Goal: Task Accomplishment & Management: Complete application form

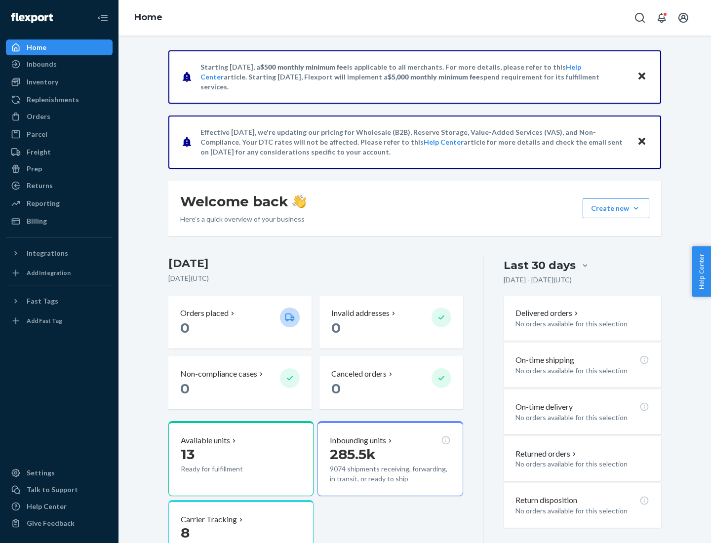
click at [636, 208] on button "Create new Create new inbound Create new order Create new product" at bounding box center [616, 208] width 67 height 20
click at [59, 64] on div "Inbounds" at bounding box center [59, 64] width 105 height 14
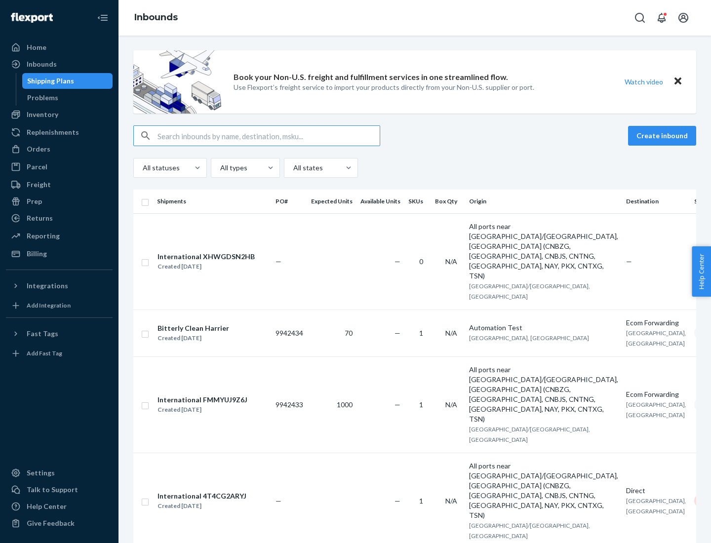
click at [664, 136] on button "Create inbound" at bounding box center [662, 136] width 68 height 20
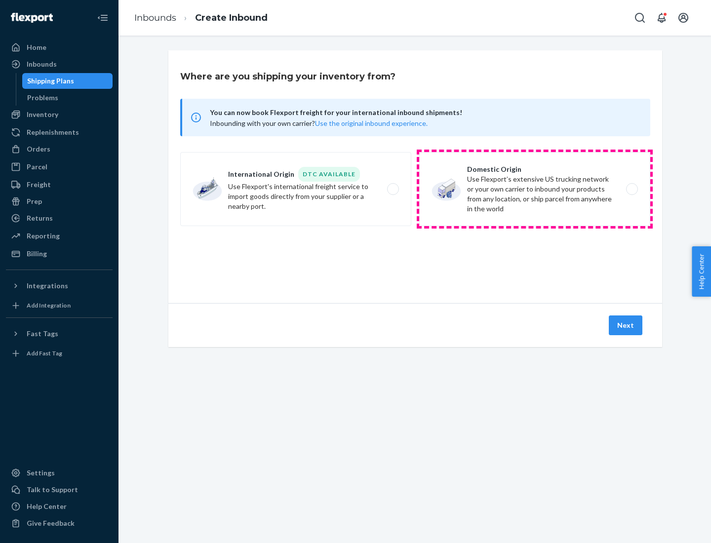
click at [535, 189] on label "Domestic Origin Use Flexport’s extensive US trucking network or your own carrie…" at bounding box center [534, 189] width 231 height 74
click at [632, 189] on input "Domestic Origin Use Flexport’s extensive US trucking network or your own carrie…" at bounding box center [635, 189] width 6 height 6
radio input "true"
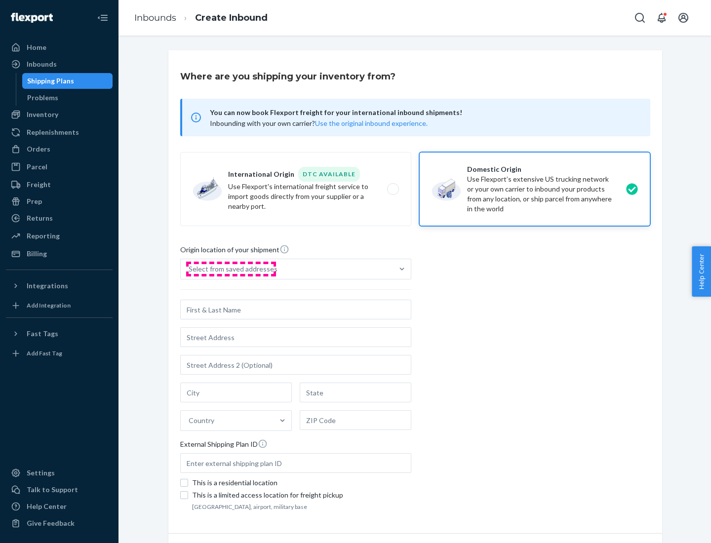
click at [231, 269] on div "Select from saved addresses" at bounding box center [233, 269] width 89 height 10
click at [190, 269] on input "Select from saved addresses" at bounding box center [189, 269] width 1 height 10
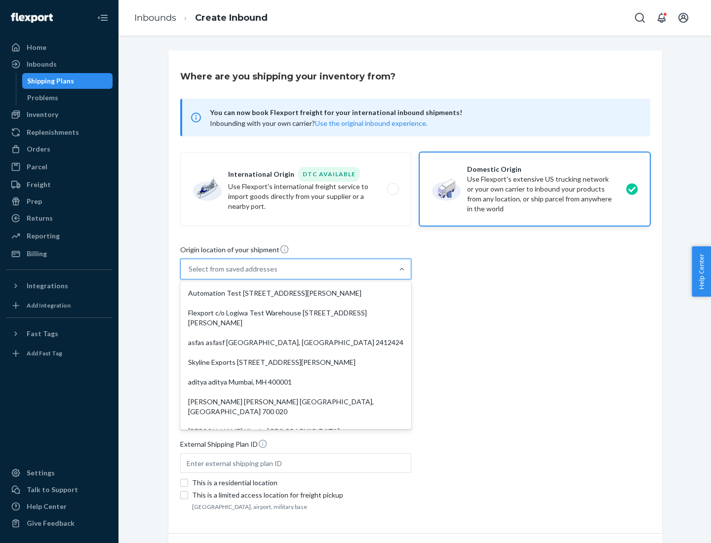
scroll to position [4, 0]
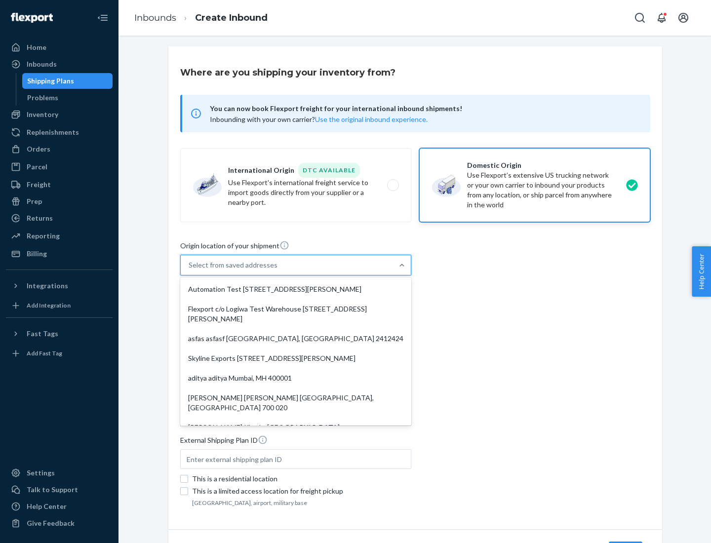
click at [296, 289] on div "Automation Test [STREET_ADDRESS][PERSON_NAME]" at bounding box center [295, 289] width 227 height 20
click at [190, 270] on input "option Automation Test [STREET_ADDRESS][PERSON_NAME]. 9 results available. Use …" at bounding box center [189, 265] width 1 height 10
type input "Automation Test"
type input "9th Floor"
type input "[GEOGRAPHIC_DATA]"
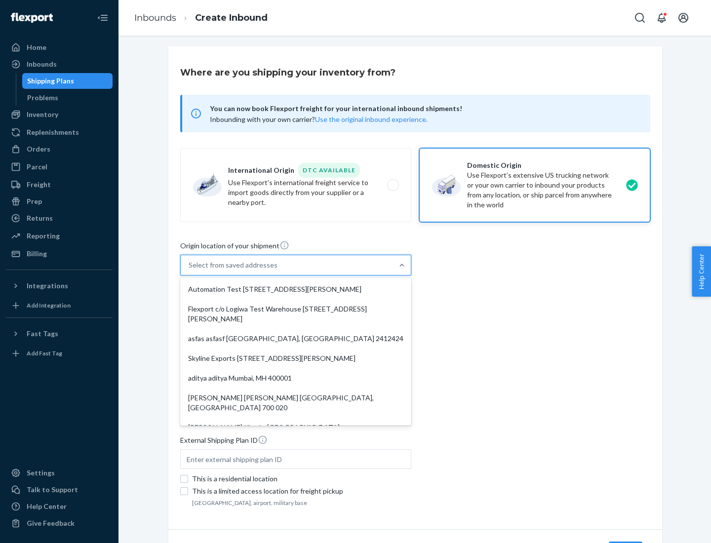
type input "CA"
type input "94104"
type input "[STREET_ADDRESS][PERSON_NAME]"
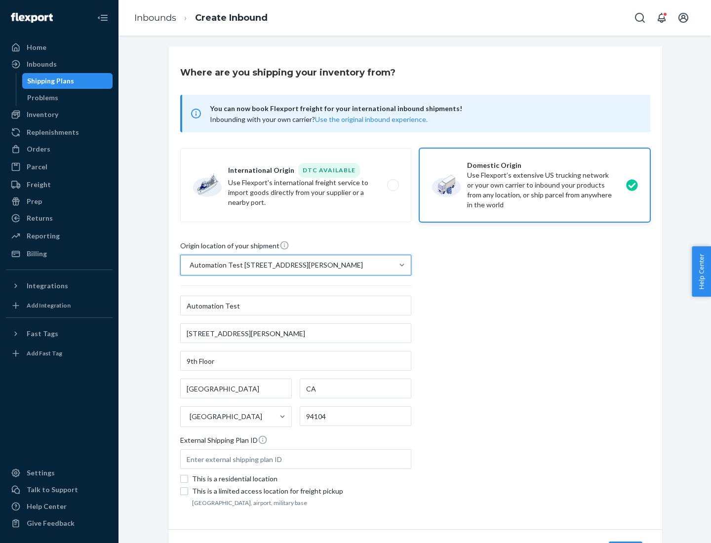
scroll to position [58, 0]
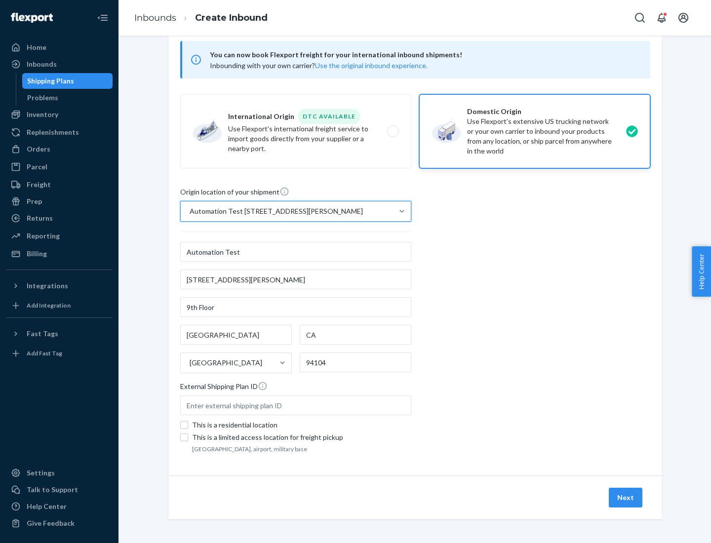
click at [626, 498] on button "Next" at bounding box center [626, 498] width 34 height 20
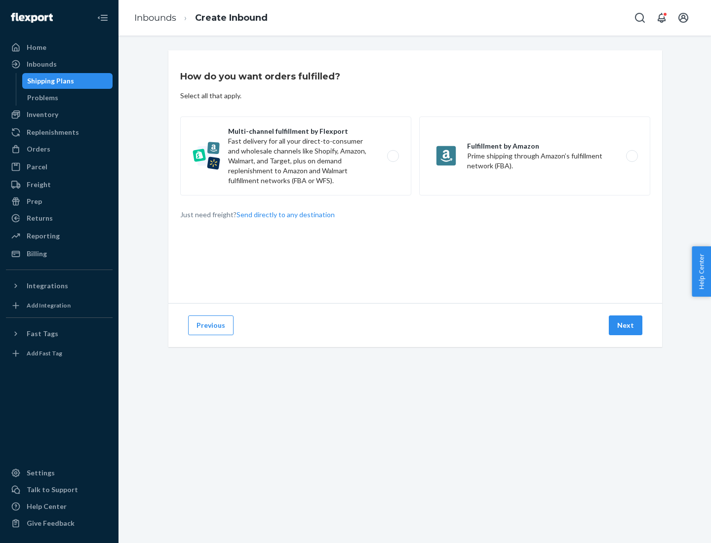
click at [296, 156] on label "Multi-channel fulfillment by Flexport Fast delivery for all your direct-to-cons…" at bounding box center [295, 156] width 231 height 79
click at [393, 156] on input "Multi-channel fulfillment by Flexport Fast delivery for all your direct-to-cons…" at bounding box center [396, 156] width 6 height 6
radio input "true"
click at [626, 325] on button "Next" at bounding box center [626, 326] width 34 height 20
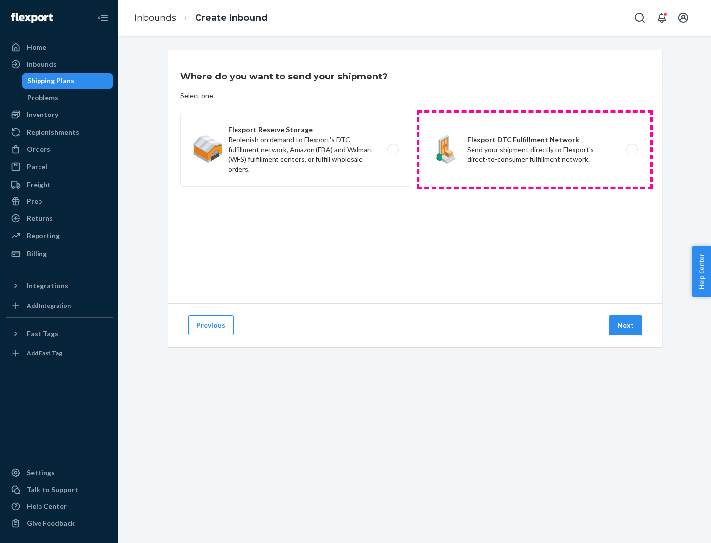
click at [535, 150] on label "Flexport DTC Fulfillment Network Send your shipment directly to Flexport's dire…" at bounding box center [534, 150] width 231 height 74
click at [632, 150] on input "Flexport DTC Fulfillment Network Send your shipment directly to Flexport's dire…" at bounding box center [635, 150] width 6 height 6
radio input "true"
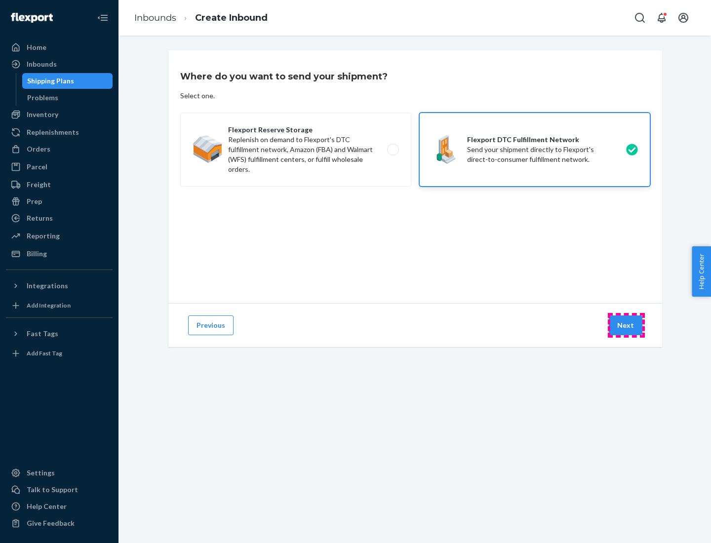
click at [626, 325] on button "Next" at bounding box center [626, 326] width 34 height 20
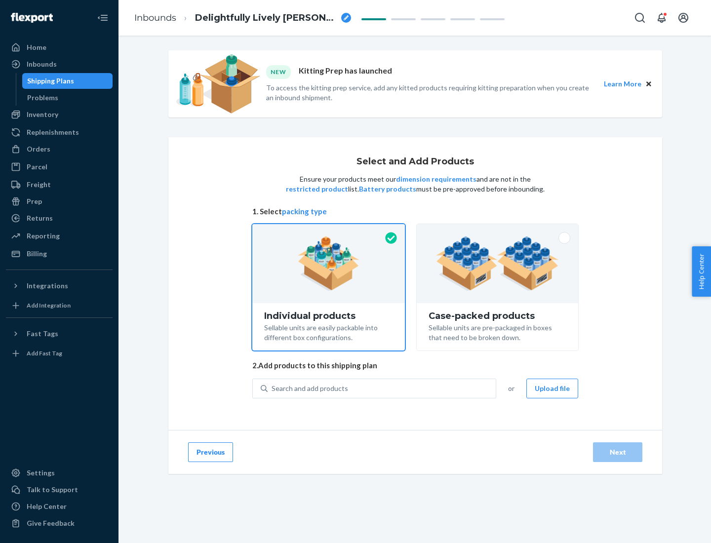
click at [498, 264] on img at bounding box center [497, 264] width 123 height 54
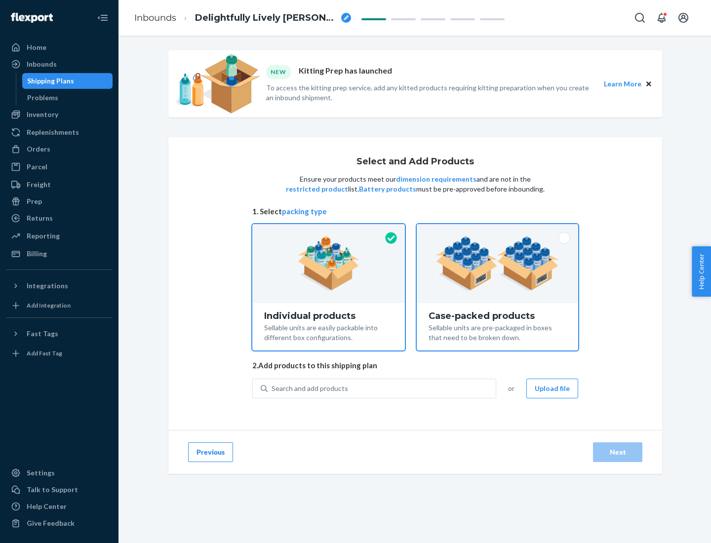
click at [498, 231] on input "Case-packed products Sellable units are pre-packaged in boxes that need to be b…" at bounding box center [497, 227] width 6 height 6
radio input "true"
radio input "false"
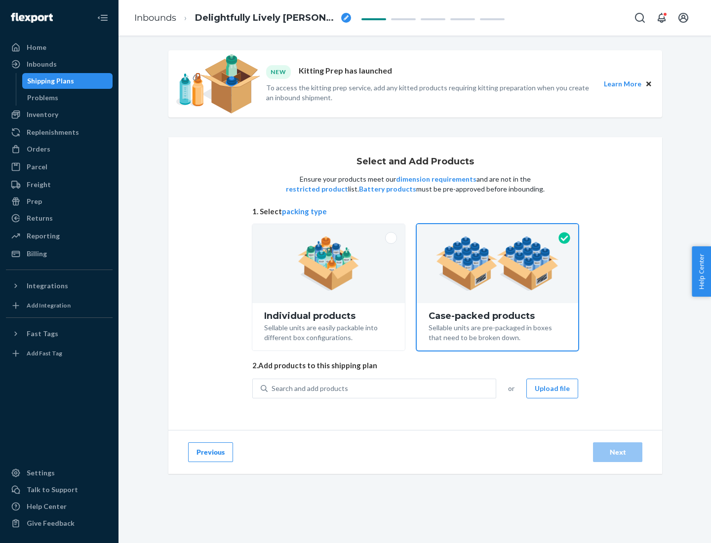
click at [382, 388] on div "Search and add products" at bounding box center [382, 389] width 228 height 18
click at [273, 388] on input "Search and add products" at bounding box center [272, 389] width 1 height 10
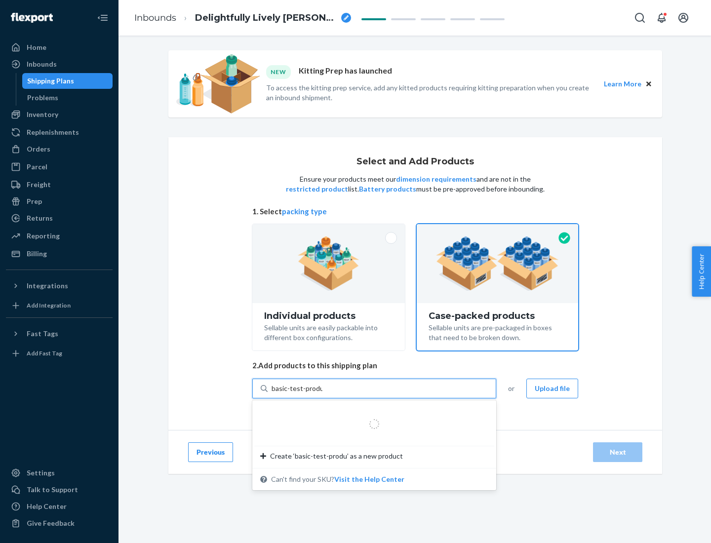
type input "basic-test-product-1"
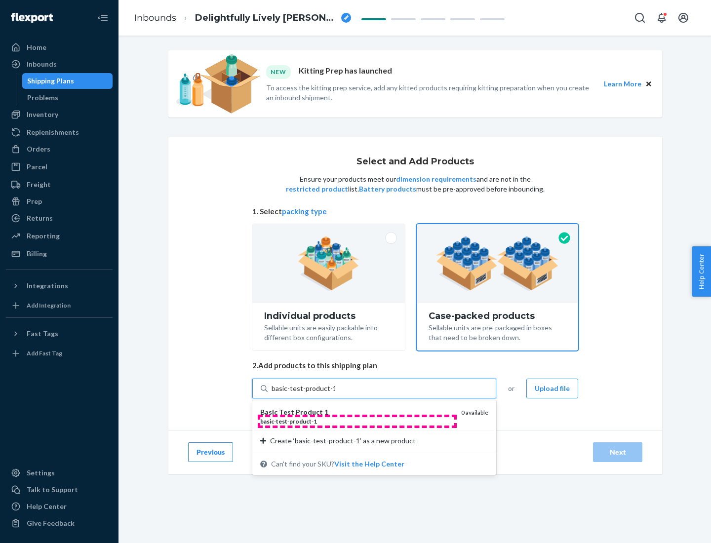
click at [357, 421] on div "basic - test - product - 1" at bounding box center [356, 421] width 193 height 8
click at [335, 394] on input "basic-test-product-1" at bounding box center [303, 389] width 63 height 10
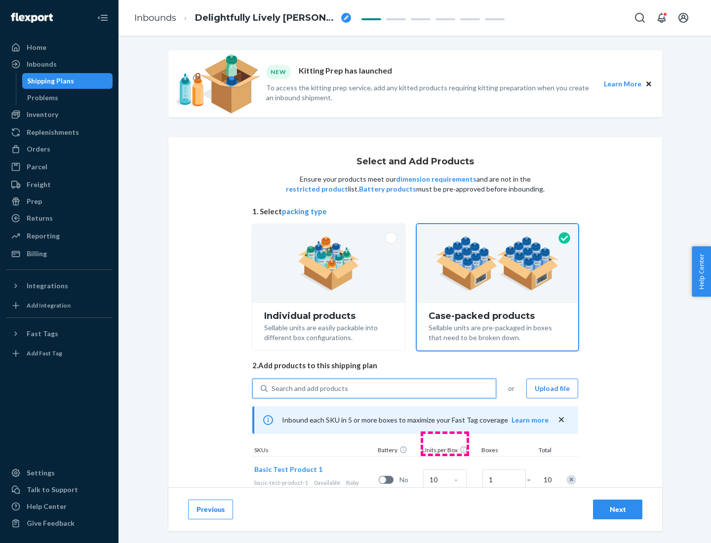
scroll to position [36, 0]
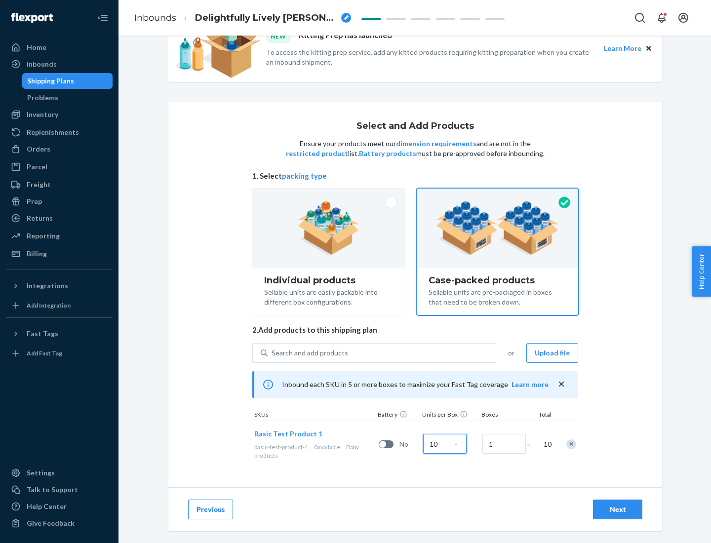
type input "10"
type input "7"
click at [618, 510] on div "Next" at bounding box center [617, 510] width 33 height 10
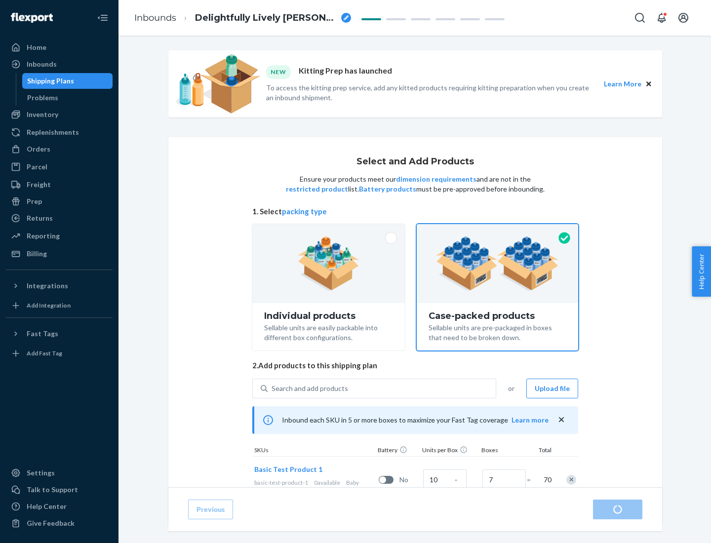
radio input "true"
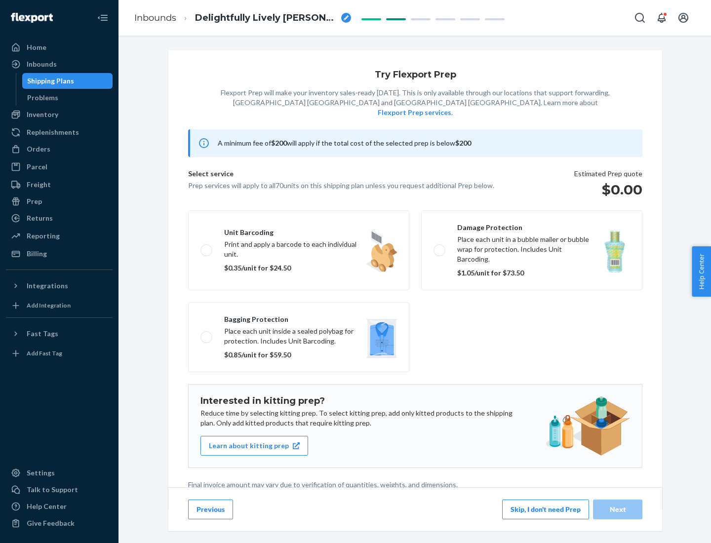
scroll to position [2, 0]
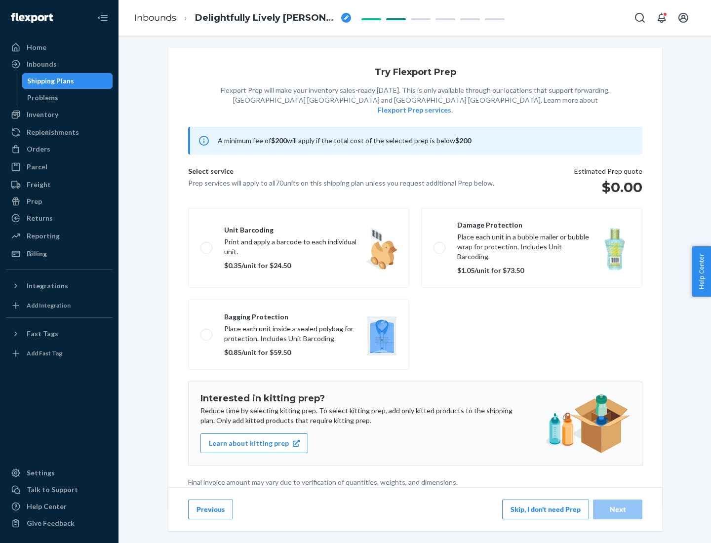
click at [299, 315] on label "Bagging protection Place each unit inside a sealed polybag for protection. Incl…" at bounding box center [298, 335] width 221 height 70
click at [207, 331] on input "Bagging protection Place each unit inside a sealed polybag for protection. Incl…" at bounding box center [203, 334] width 6 height 6
checkbox input "true"
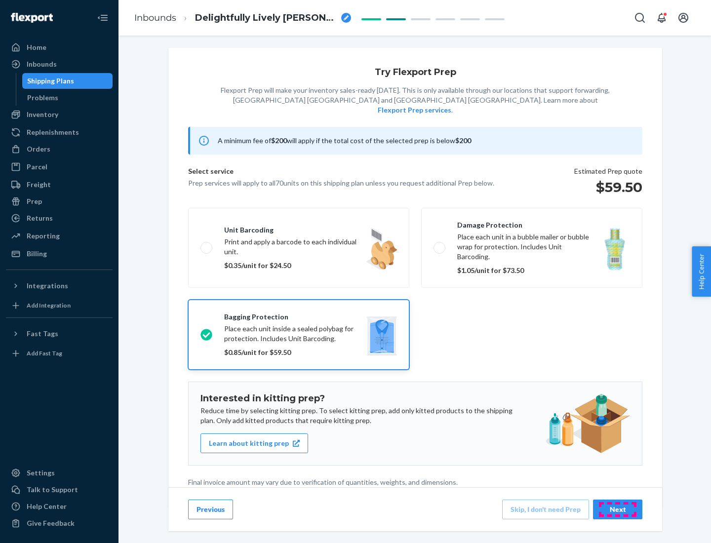
click at [618, 509] on div "Next" at bounding box center [617, 510] width 33 height 10
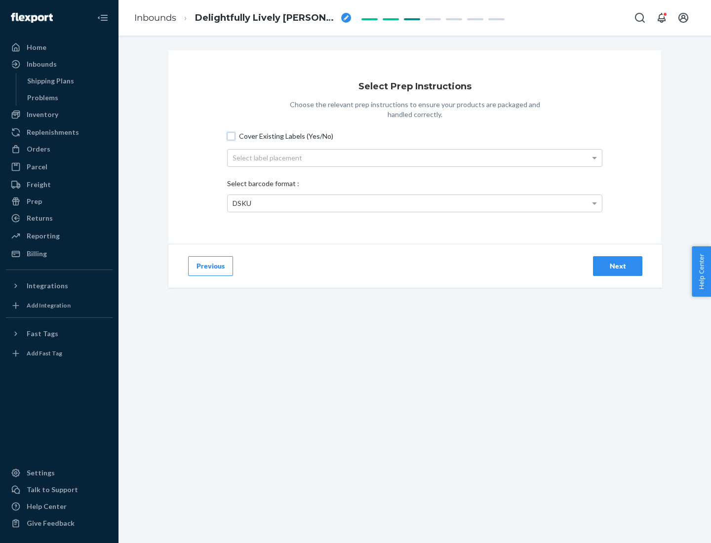
click at [231, 136] on input "Cover Existing Labels (Yes/No)" at bounding box center [231, 136] width 8 height 8
checkbox input "true"
click at [415, 158] on div "Select label placement" at bounding box center [415, 158] width 374 height 17
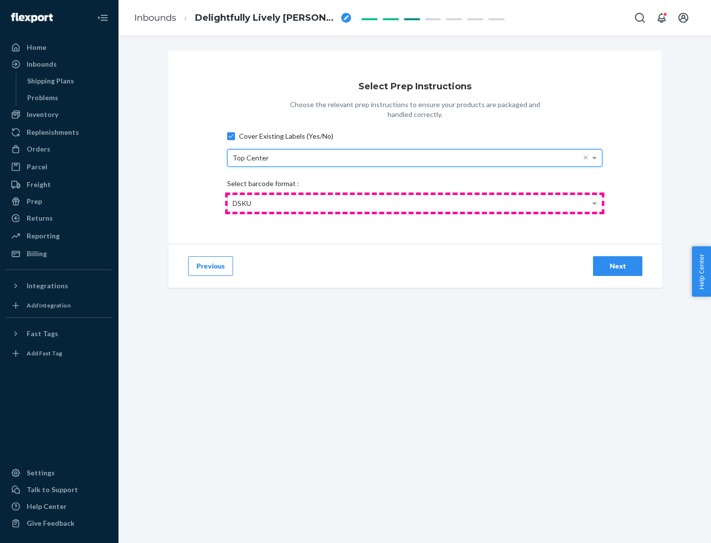
click at [415, 203] on div "DSKU" at bounding box center [415, 203] width 374 height 17
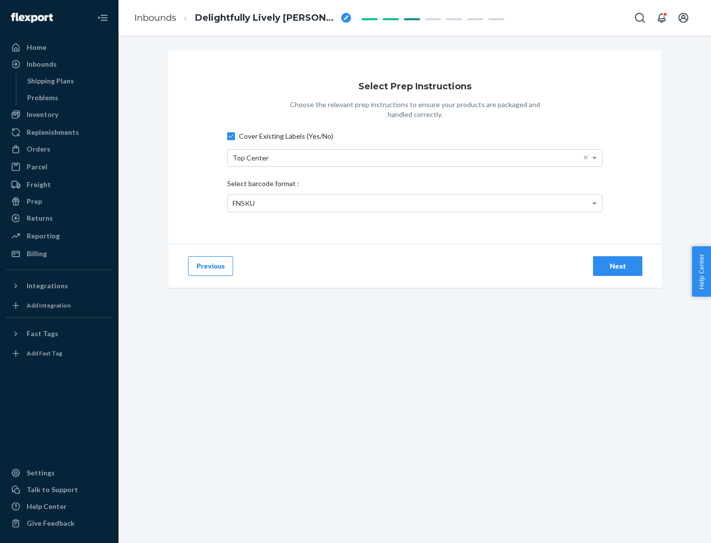
click at [618, 266] on div "Next" at bounding box center [617, 266] width 33 height 10
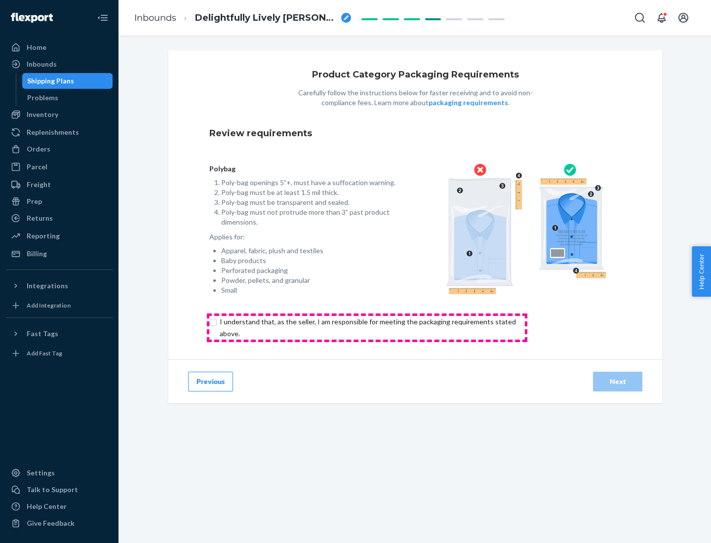
click at [367, 327] on input "checkbox" at bounding box center [373, 328] width 328 height 24
checkbox input "true"
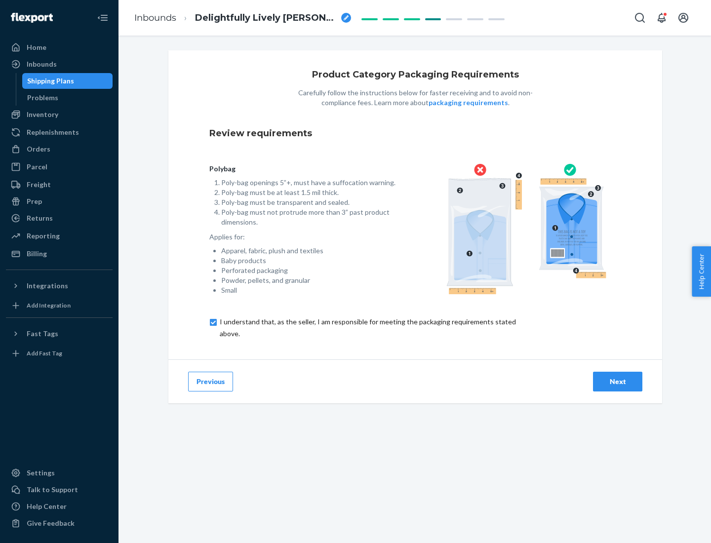
click at [618, 381] on div "Next" at bounding box center [617, 382] width 33 height 10
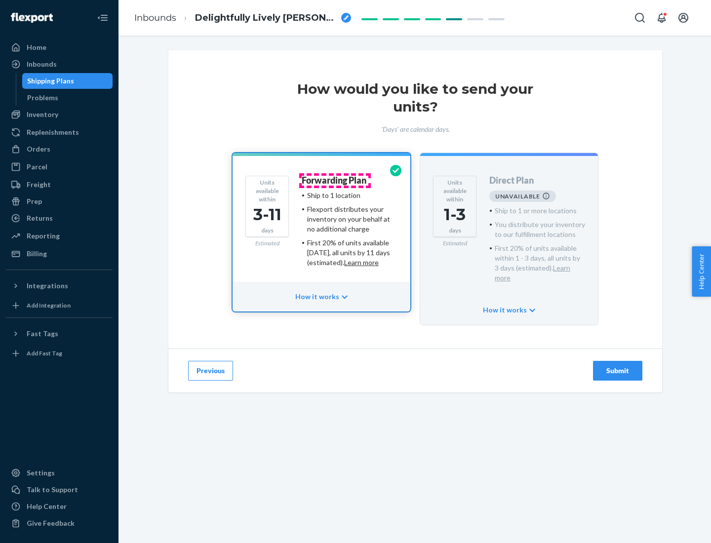
click at [335, 180] on h4 "Forwarding Plan" at bounding box center [334, 181] width 65 height 10
click at [618, 366] on div "Submit" at bounding box center [617, 371] width 33 height 10
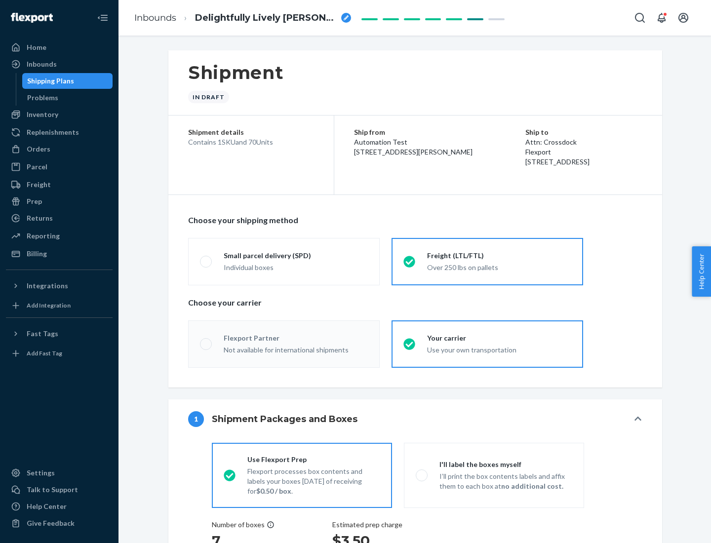
radio input "true"
radio input "false"
radio input "true"
radio input "false"
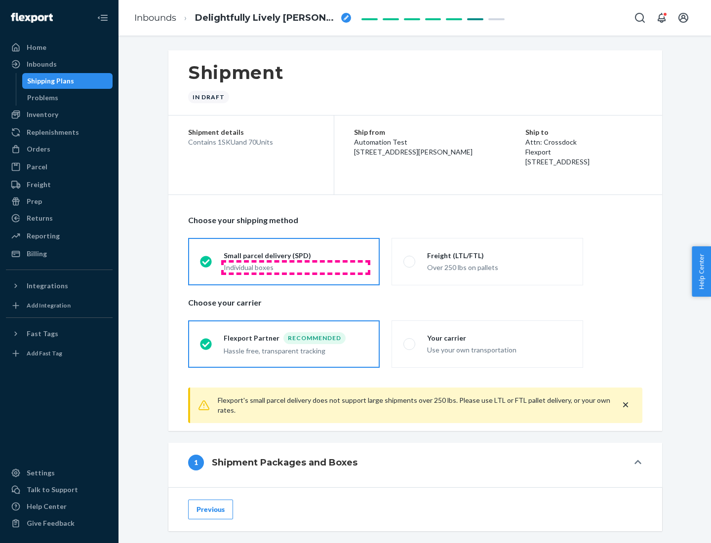
click at [296, 267] on div "Individual boxes" at bounding box center [296, 268] width 144 height 10
click at [206, 265] on input "Small parcel delivery (SPD) Individual boxes" at bounding box center [203, 261] width 6 height 6
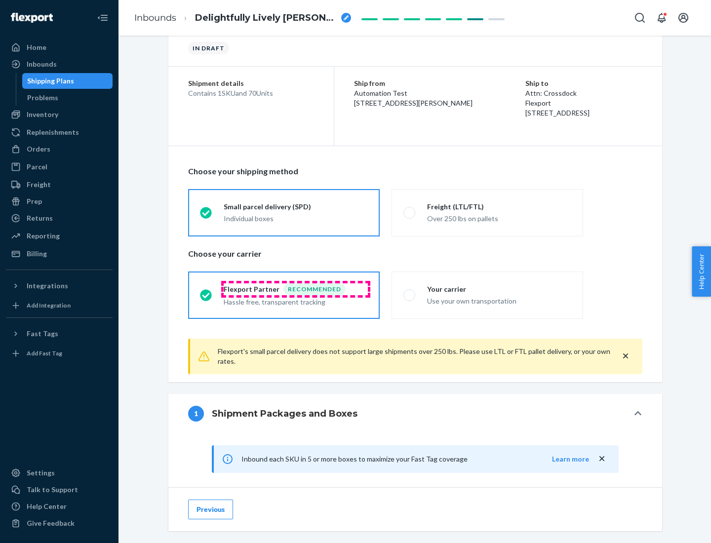
click at [296, 289] on div "Recommended" at bounding box center [314, 289] width 62 height 12
click at [206, 292] on input "Flexport Partner Recommended Hassle free, transparent tracking" at bounding box center [203, 295] width 6 height 6
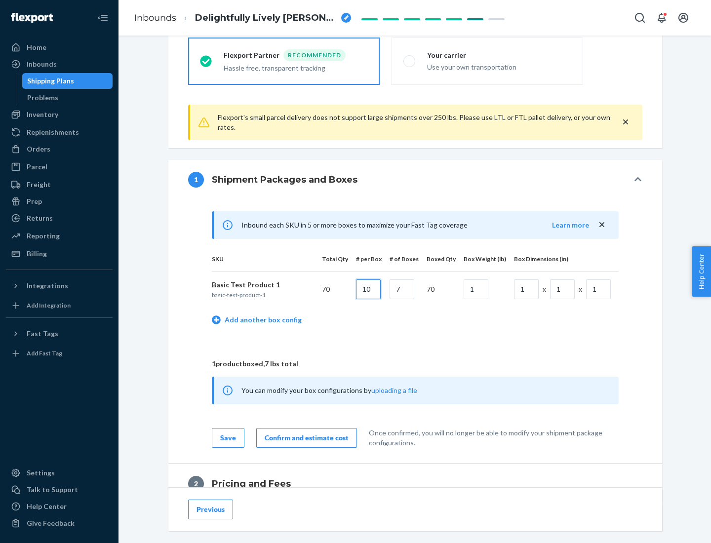
type input "10"
type input "7"
type input "1"
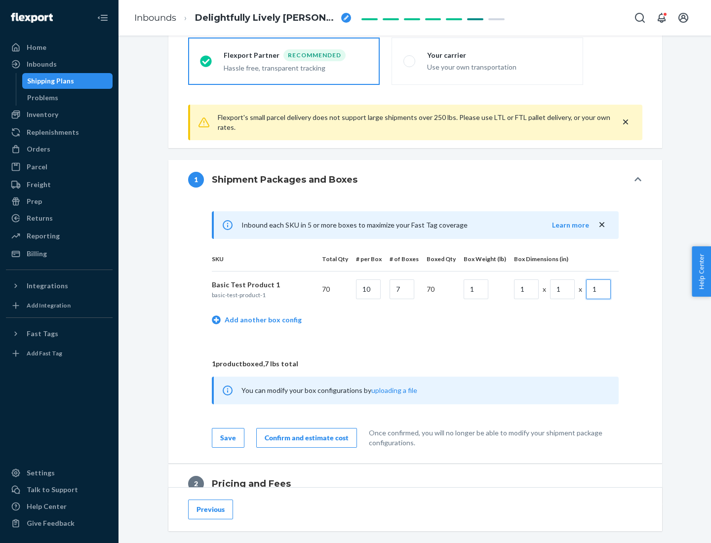
scroll to position [432, 0]
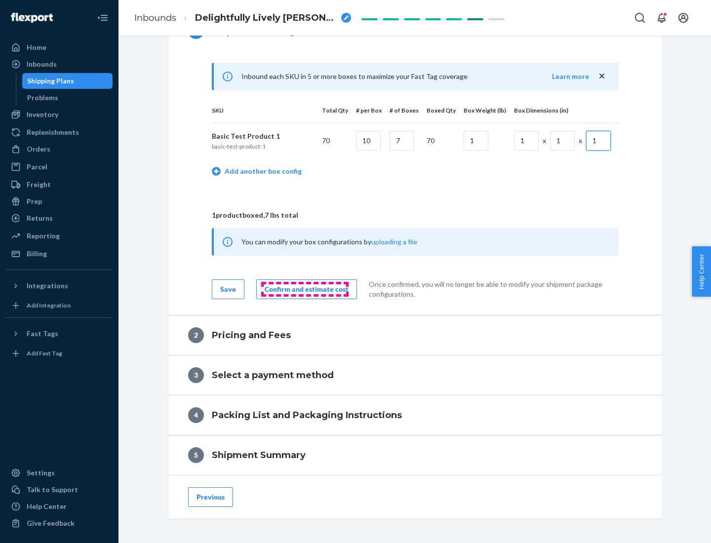
type input "1"
click at [305, 289] on div "Confirm and estimate cost" at bounding box center [307, 289] width 84 height 10
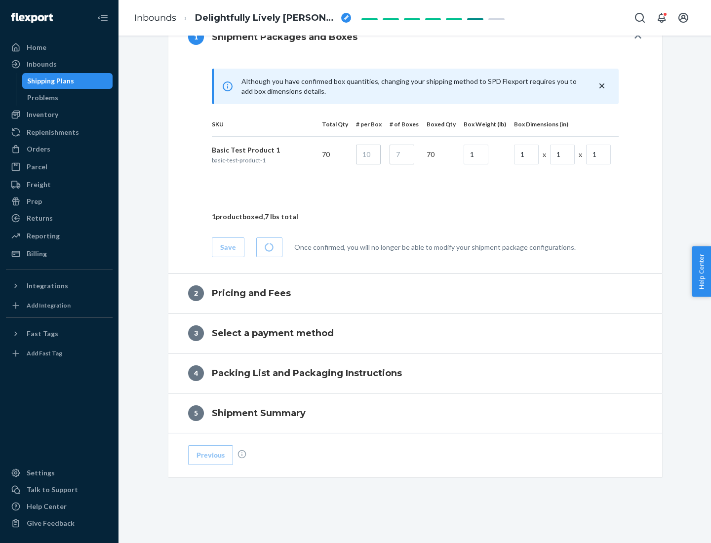
scroll to position [426, 0]
